Goal: Navigation & Orientation: Find specific page/section

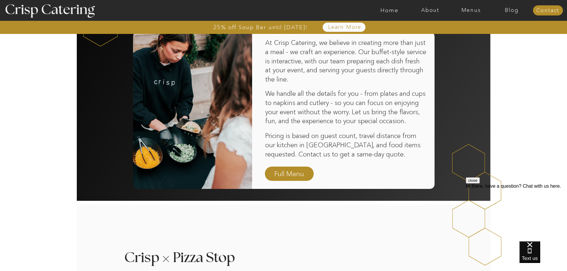
scroll to position [298, 0]
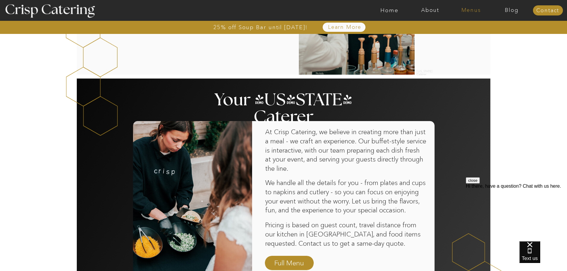
click at [468, 11] on nav "Menus" at bounding box center [471, 10] width 41 height 6
click at [461, 34] on nav "Winter (Sep-Feb)" at bounding box center [470, 35] width 49 height 6
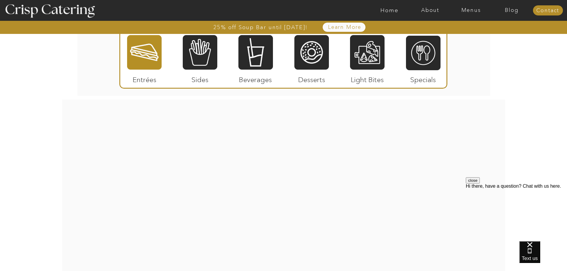
scroll to position [923, 0]
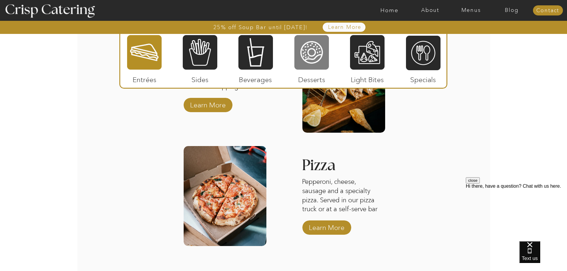
click at [307, 50] on div at bounding box center [311, 53] width 35 height 36
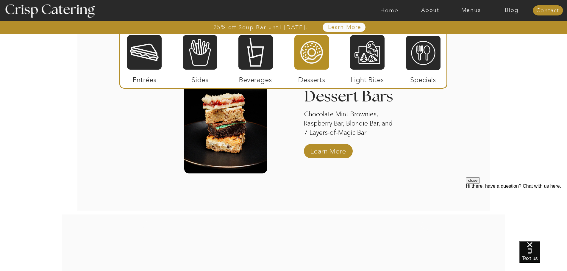
scroll to position [948, 0]
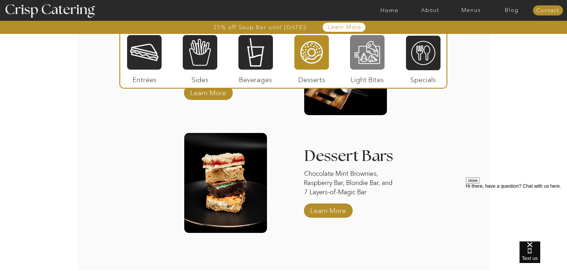
click at [366, 53] on div at bounding box center [367, 53] width 35 height 36
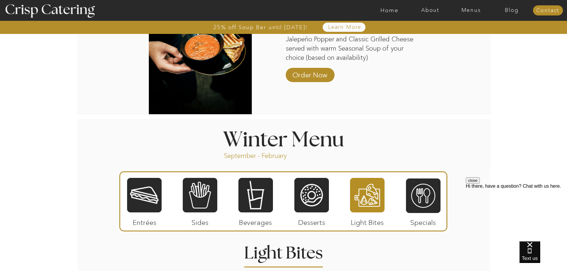
scroll to position [591, 0]
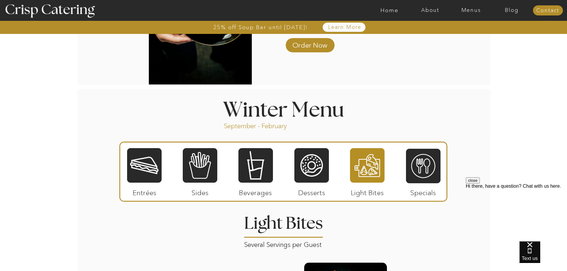
click at [311, 163] on div at bounding box center [311, 166] width 35 height 36
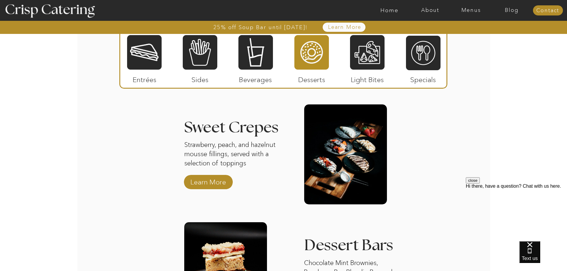
scroll to position [740, 0]
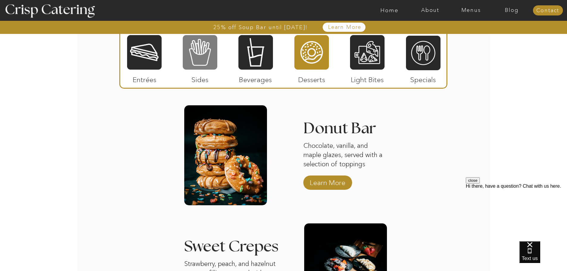
click at [204, 54] on div at bounding box center [200, 53] width 35 height 36
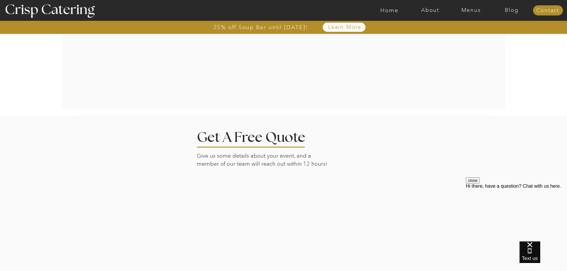
scroll to position [1216, 0]
